Goal: Information Seeking & Learning: Learn about a topic

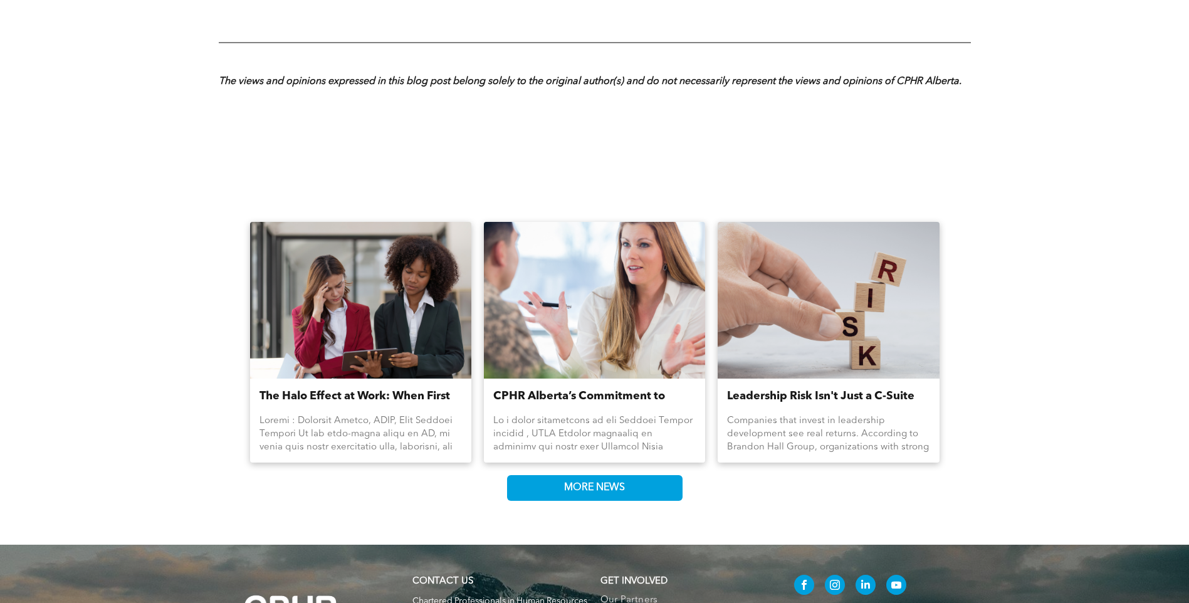
scroll to position [1943, 0]
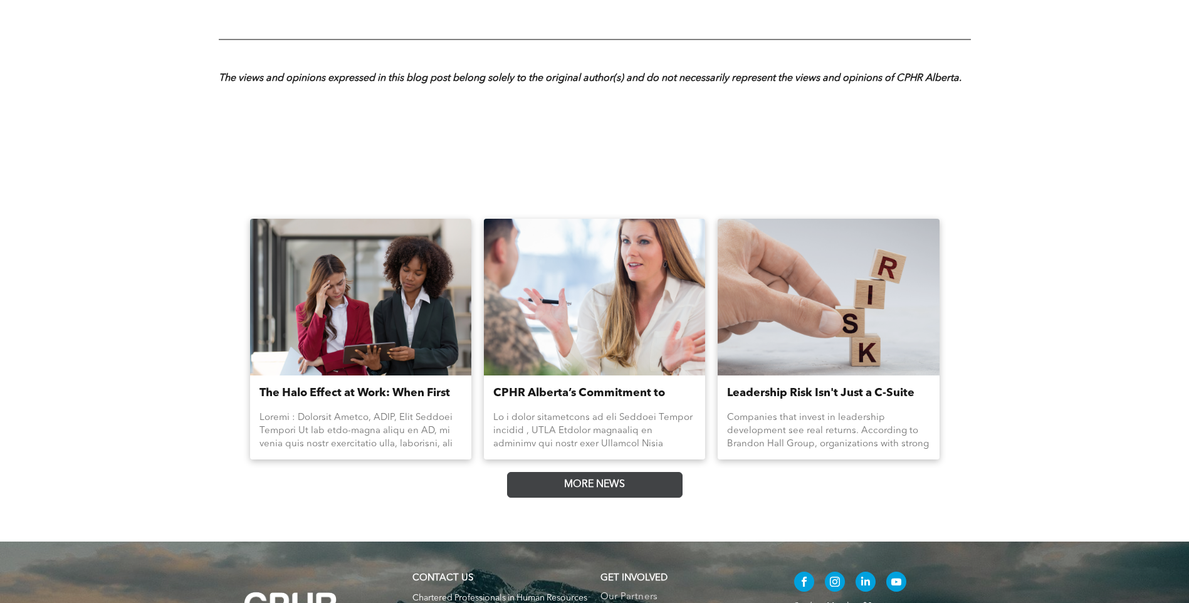
click at [584, 472] on span "MORE NEWS" at bounding box center [595, 484] width 70 height 24
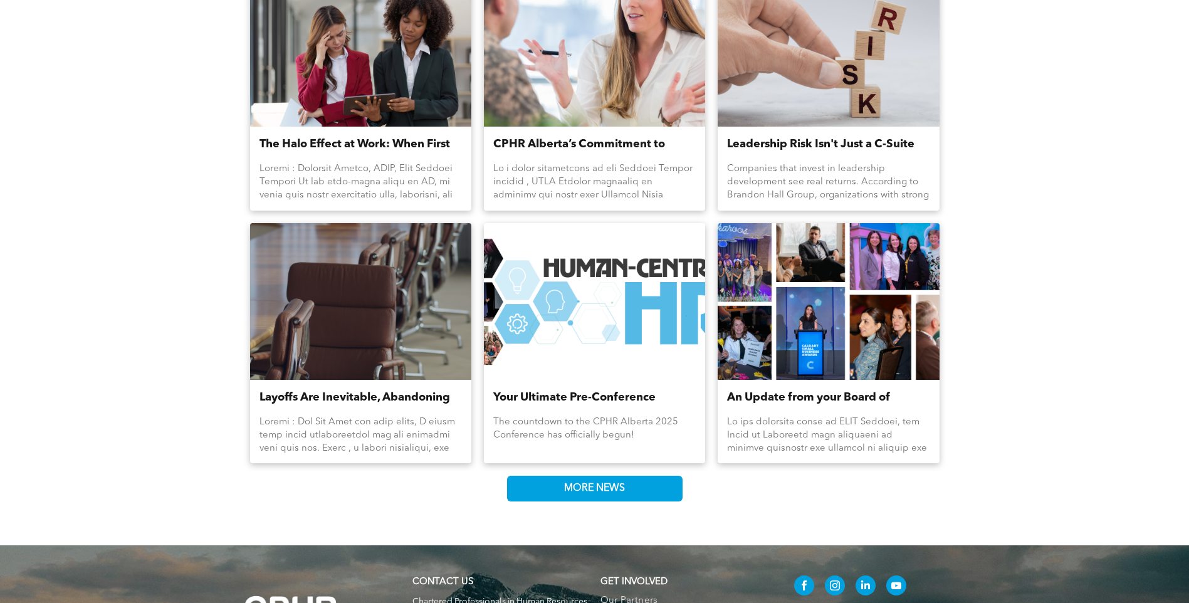
scroll to position [2193, 0]
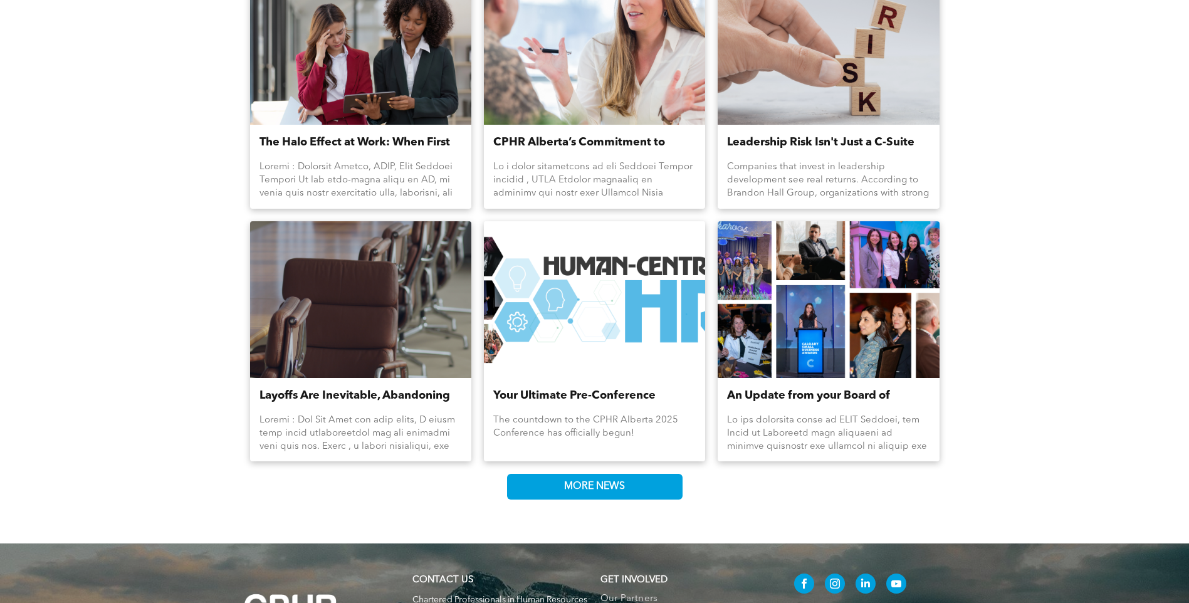
click at [395, 388] on link "Layoffs Are Inevitable, Abandoning People Isn’t" at bounding box center [360, 395] width 202 height 17
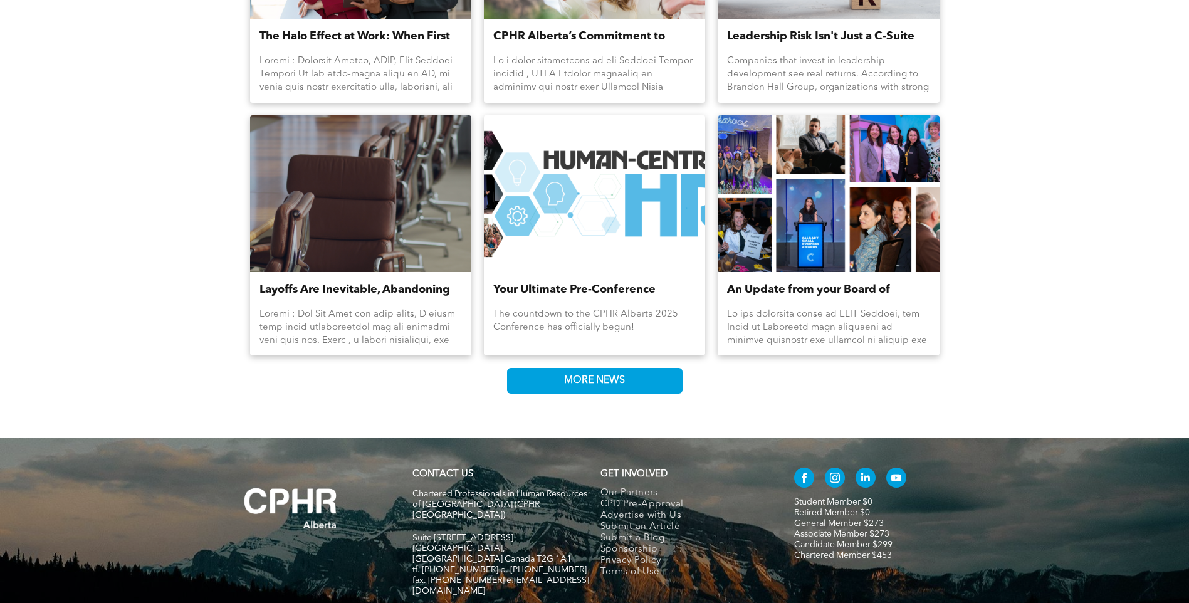
scroll to position [2319, 0]
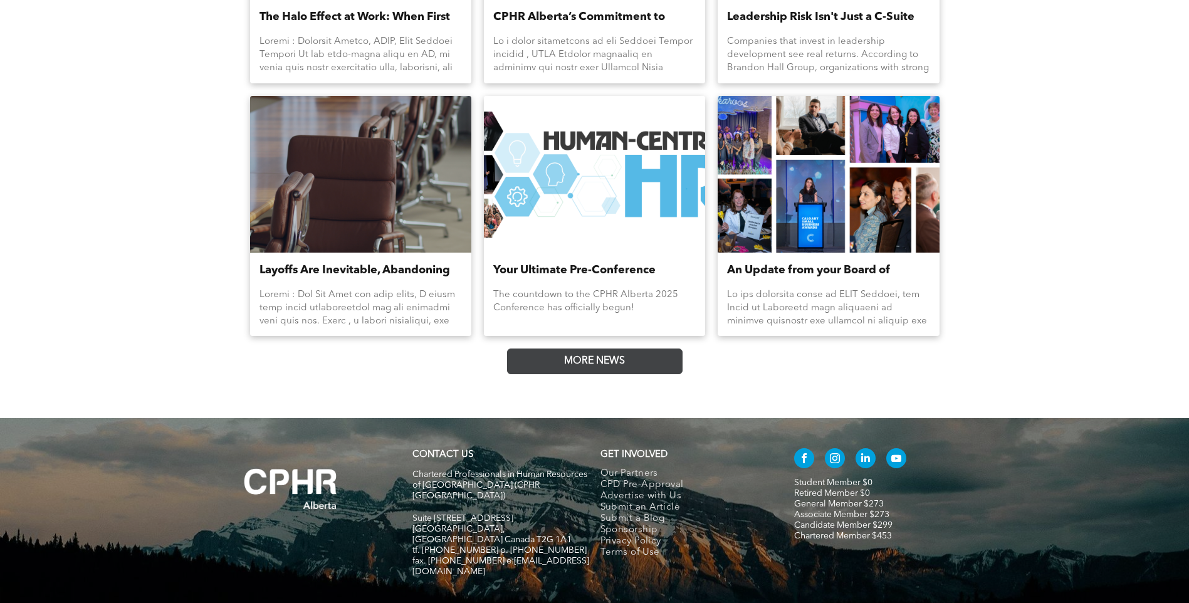
click at [550, 352] on link "MORE NEWS" at bounding box center [594, 361] width 175 height 26
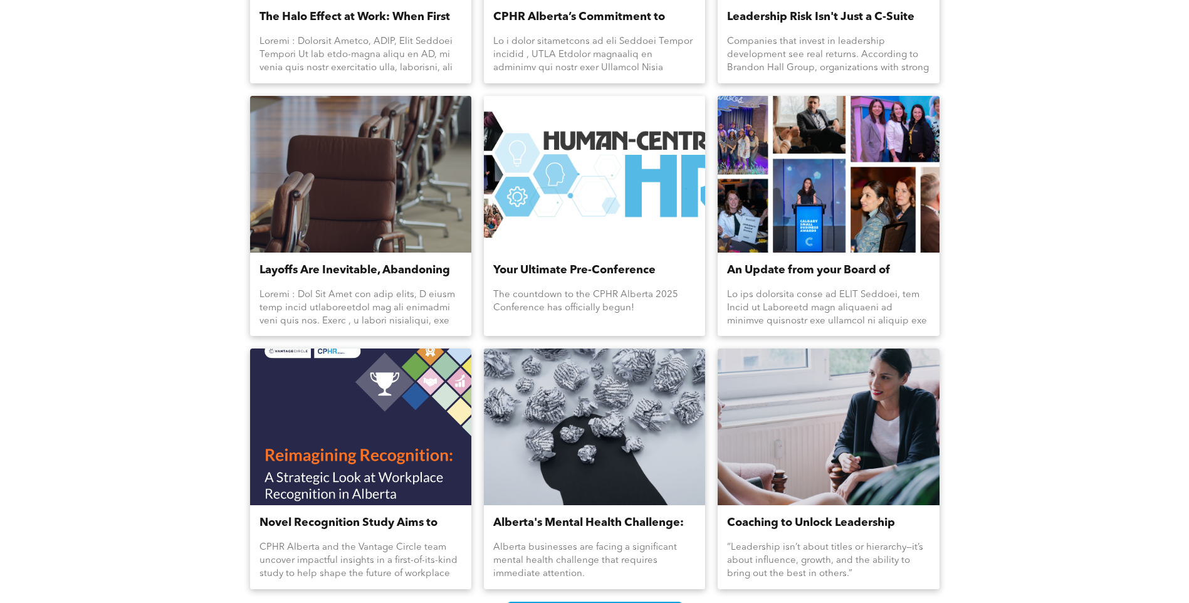
click at [776, 157] on div at bounding box center [828, 174] width 235 height 166
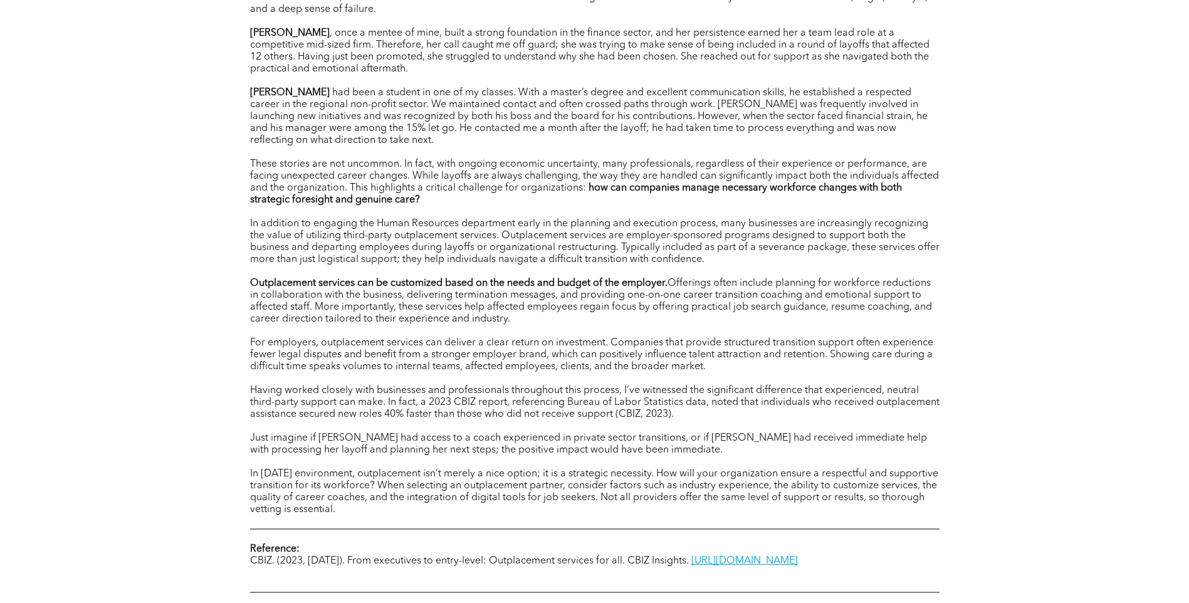
scroll to position [689, 0]
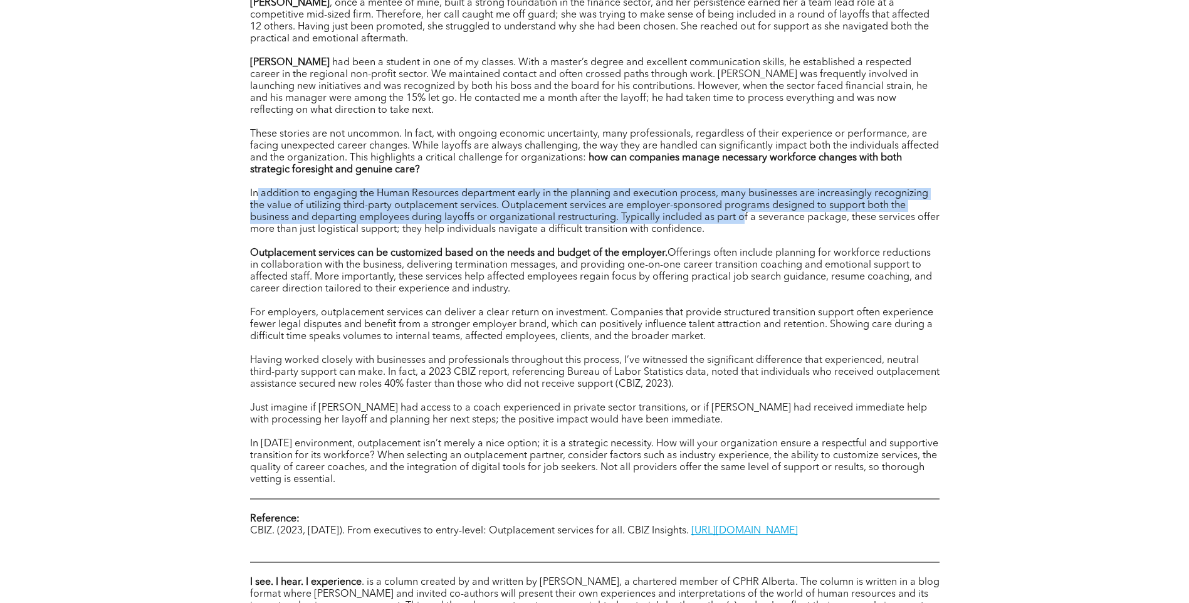
drag, startPoint x: 258, startPoint y: 195, endPoint x: 741, endPoint y: 225, distance: 484.7
click at [741, 225] on span "In addition to engaging the Human Resources department early in the planning an…" at bounding box center [594, 212] width 689 height 46
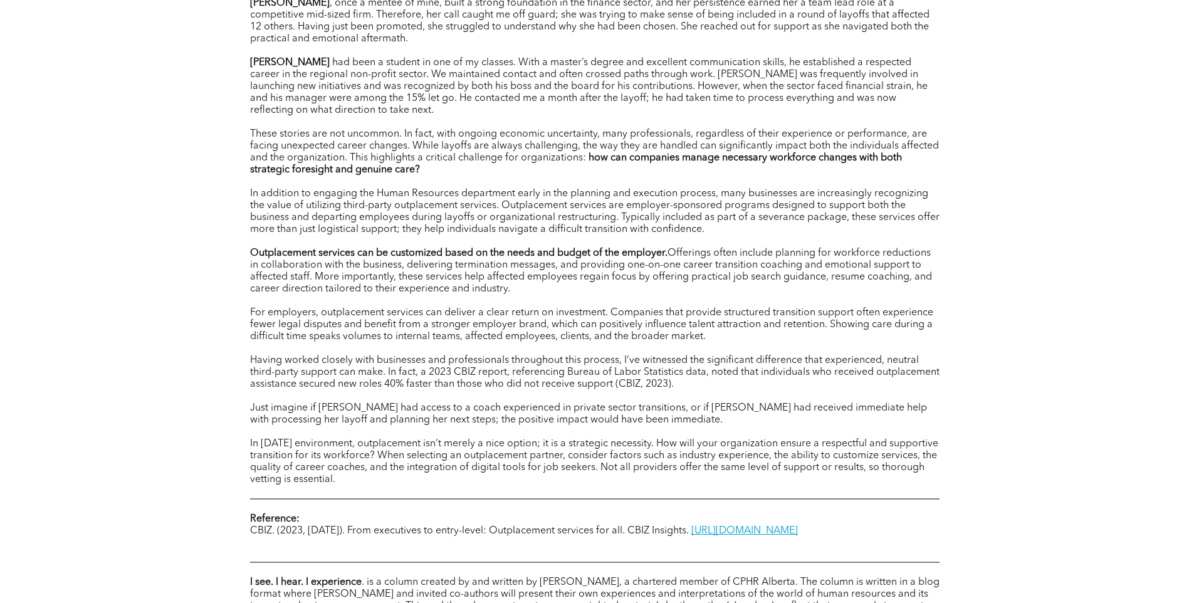
click at [745, 228] on p "In addition to engaging the Human Resources department early in the planning an…" at bounding box center [594, 212] width 689 height 48
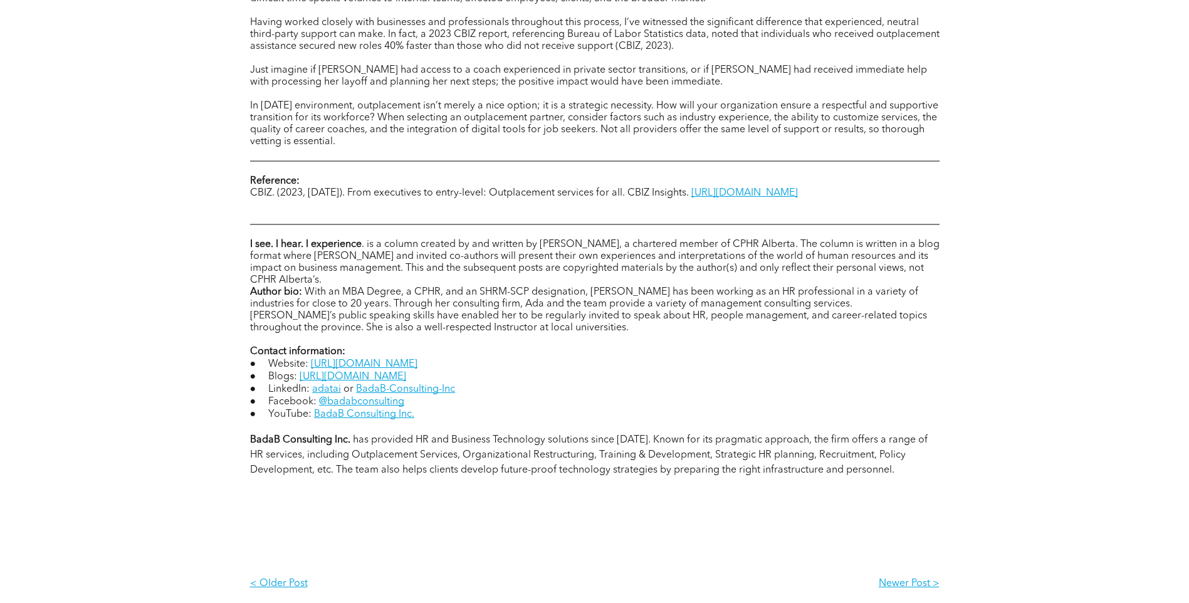
scroll to position [1065, 0]
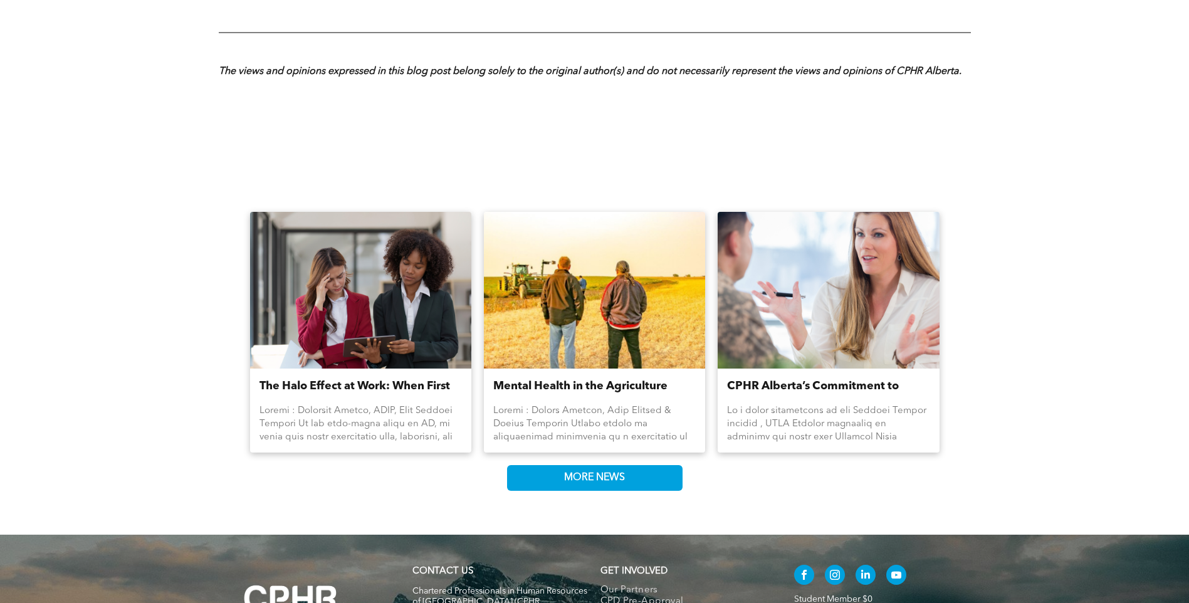
scroll to position [1065, 0]
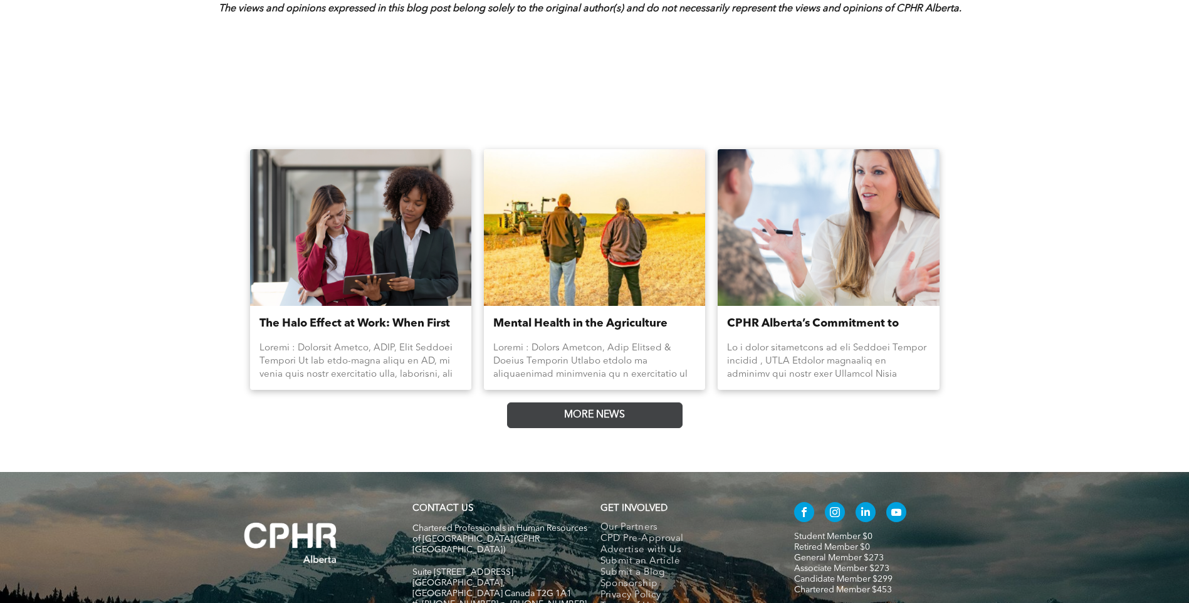
click at [573, 427] on span "MORE NEWS" at bounding box center [595, 415] width 70 height 24
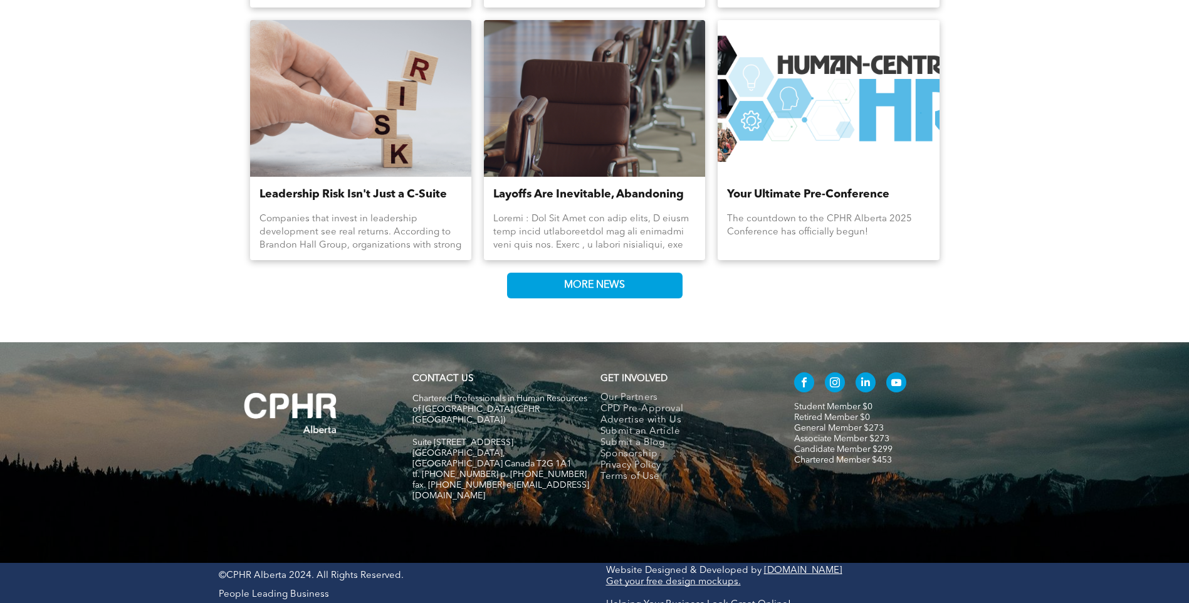
scroll to position [1458, 0]
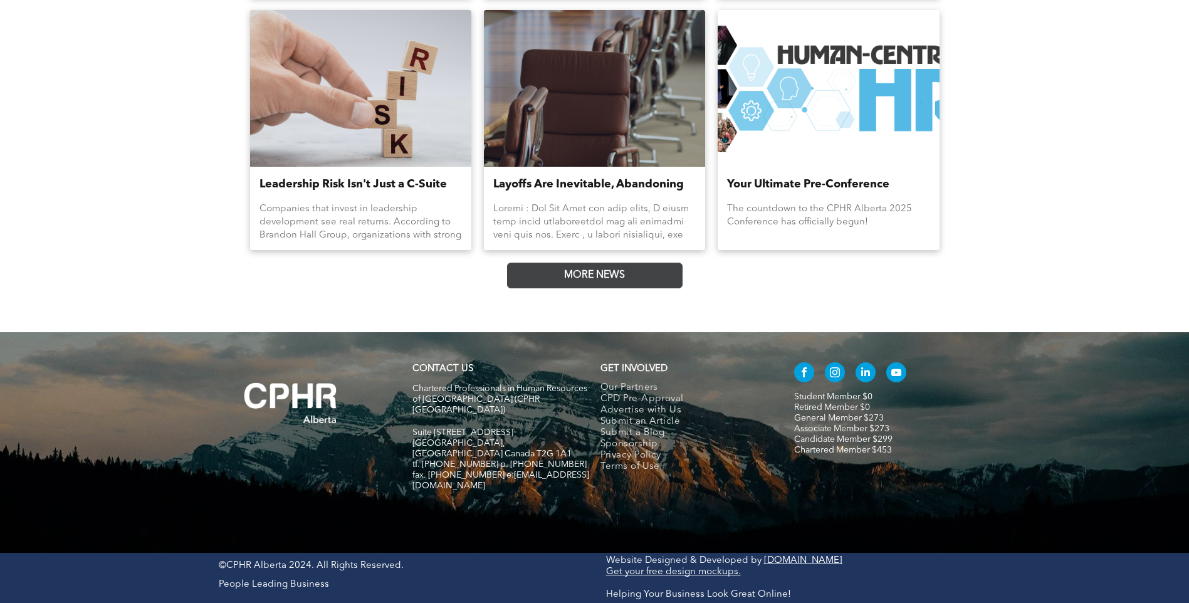
click at [572, 288] on span "MORE NEWS" at bounding box center [595, 275] width 70 height 24
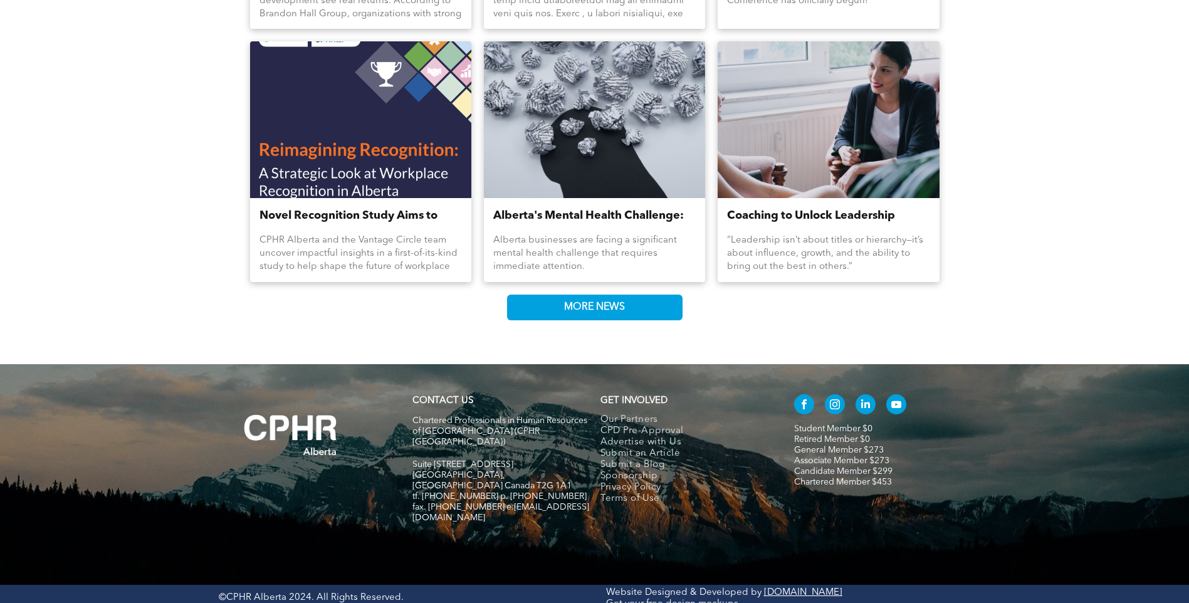
scroll to position [1648, 0]
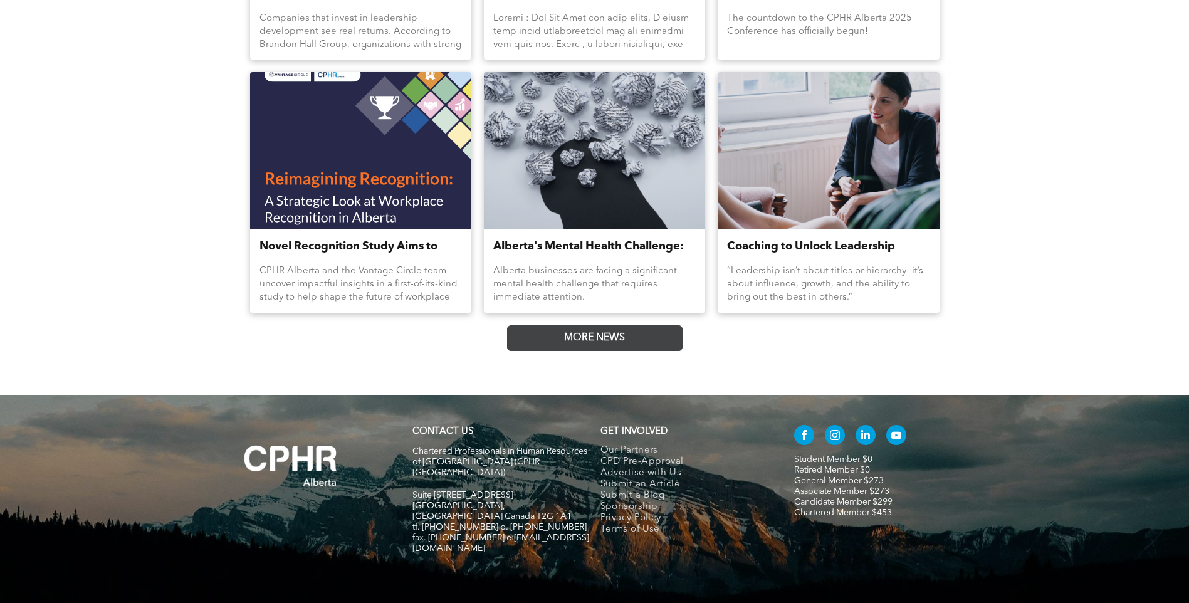
click at [568, 350] on span "MORE NEWS" at bounding box center [595, 338] width 70 height 24
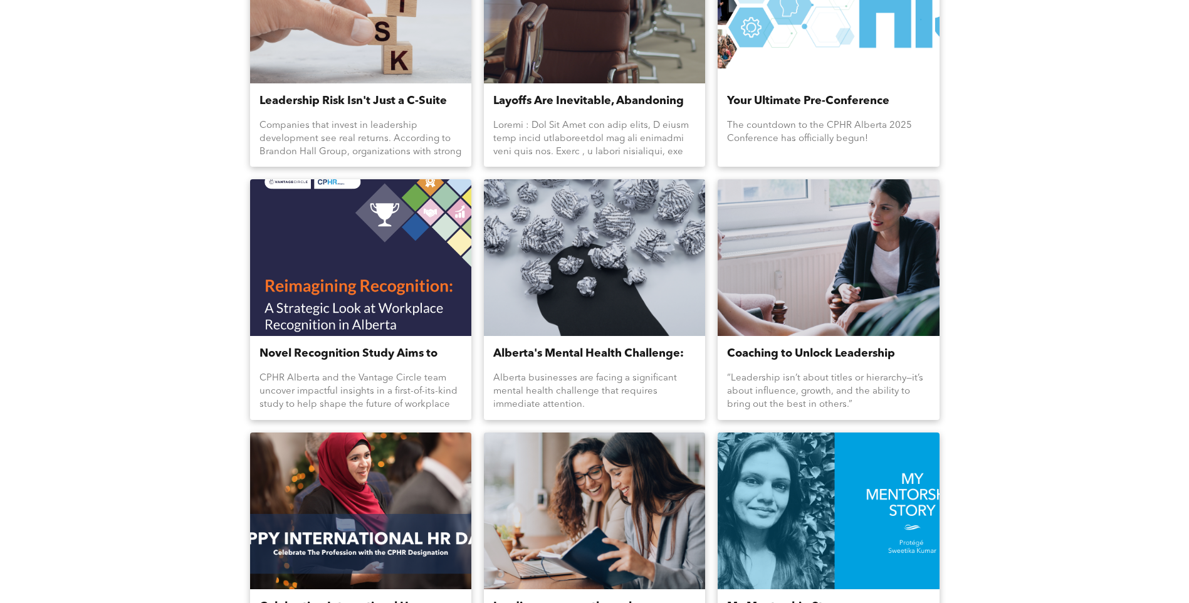
scroll to position [1460, 0]
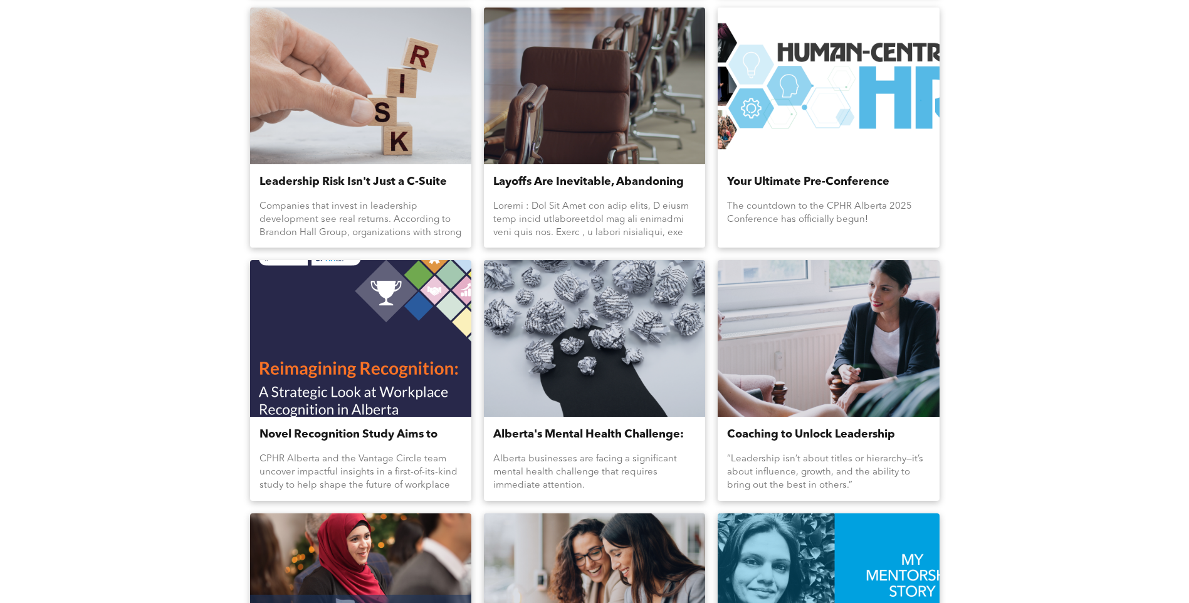
click at [375, 385] on div at bounding box center [360, 339] width 235 height 166
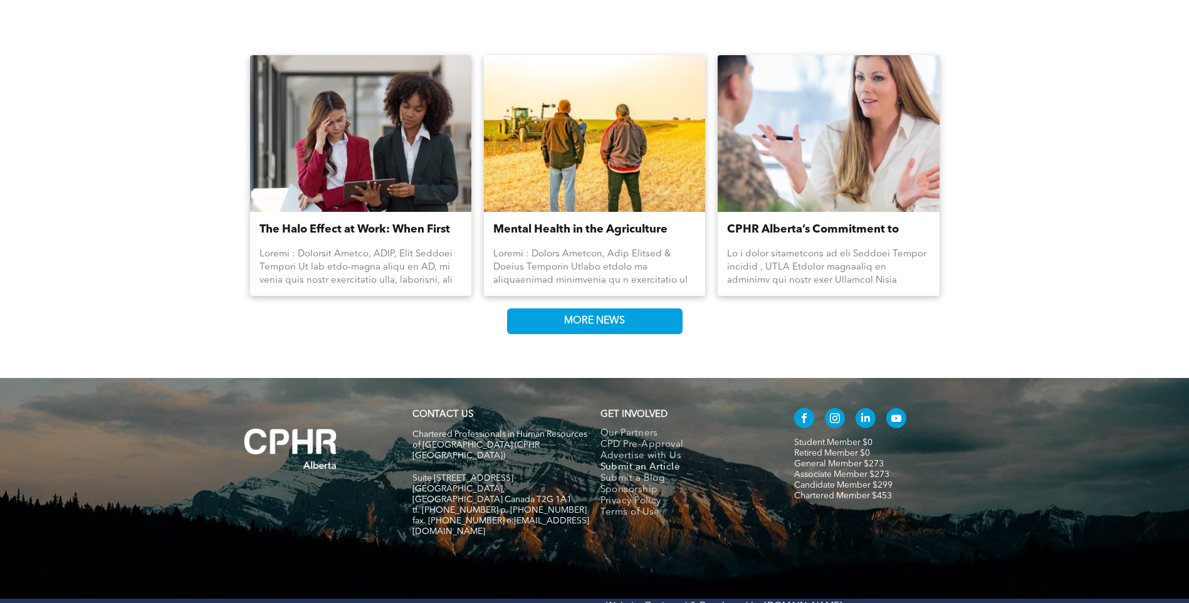
scroll to position [1755, 0]
